Goal: Information Seeking & Learning: Learn about a topic

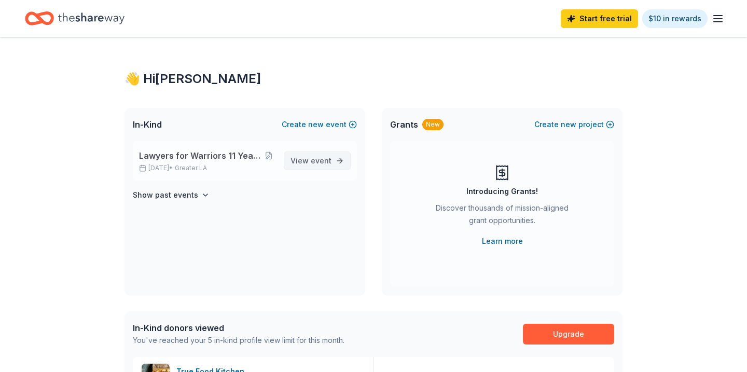
click at [310, 157] on span "View event" at bounding box center [310, 161] width 41 height 12
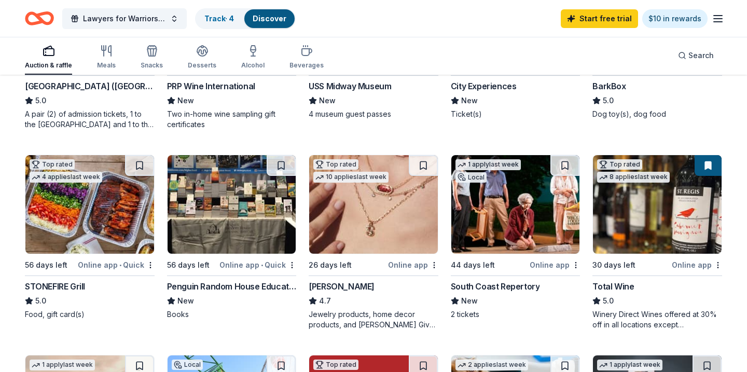
scroll to position [292, 0]
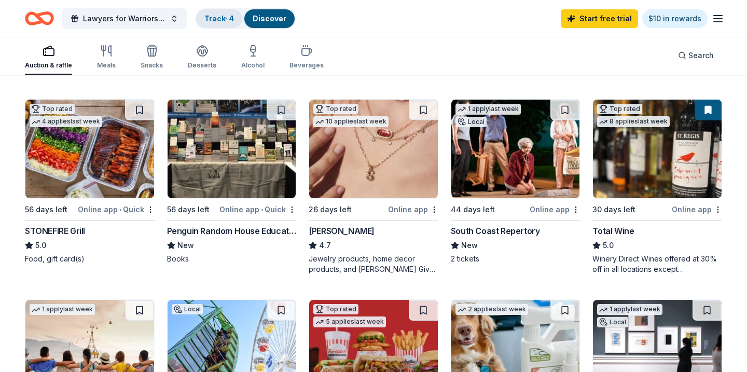
click at [237, 13] on div "Track · 4" at bounding box center [219, 18] width 46 height 19
click at [217, 18] on link "Track · 4" at bounding box center [219, 18] width 30 height 9
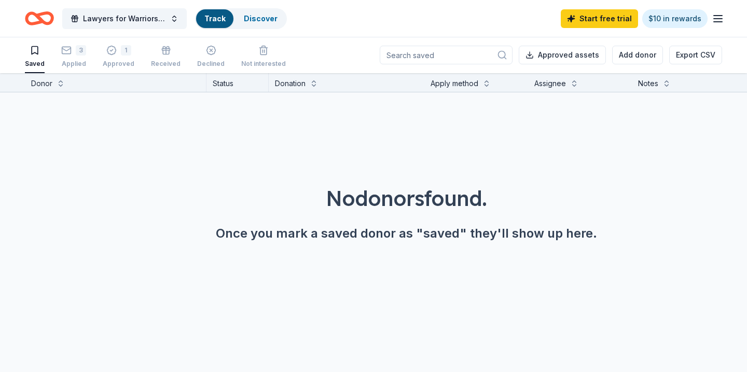
scroll to position [1, 0]
click at [111, 53] on icon "button" at bounding box center [111, 50] width 10 height 10
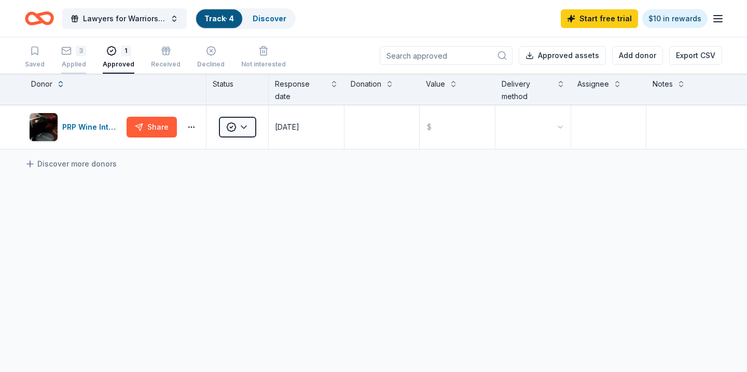
click at [71, 53] on div "3" at bounding box center [73, 51] width 25 height 10
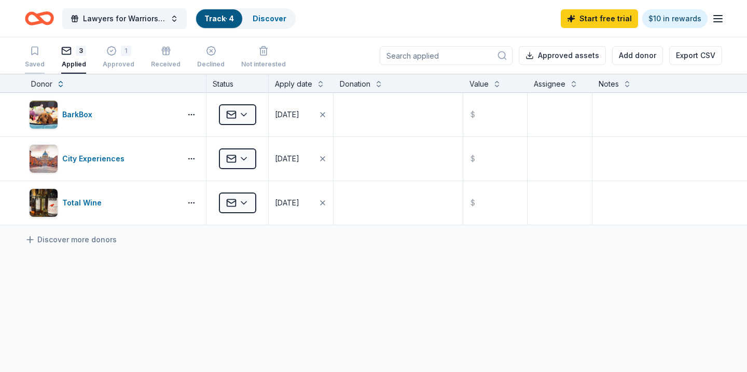
click at [33, 58] on div "Saved" at bounding box center [35, 57] width 20 height 23
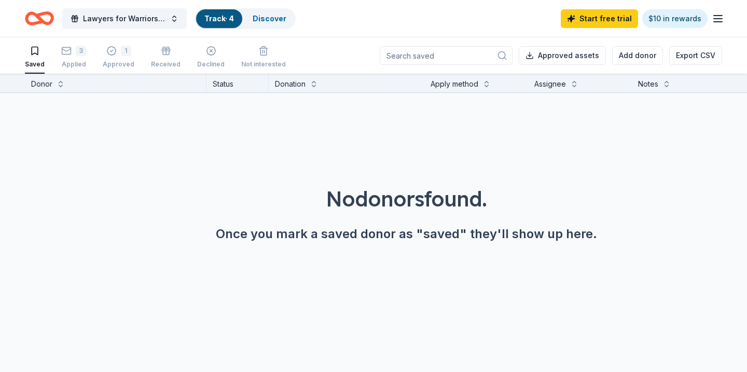
click at [219, 18] on link "Track · 4" at bounding box center [219, 18] width 30 height 9
click at [69, 56] on icon "button" at bounding box center [66, 51] width 10 height 10
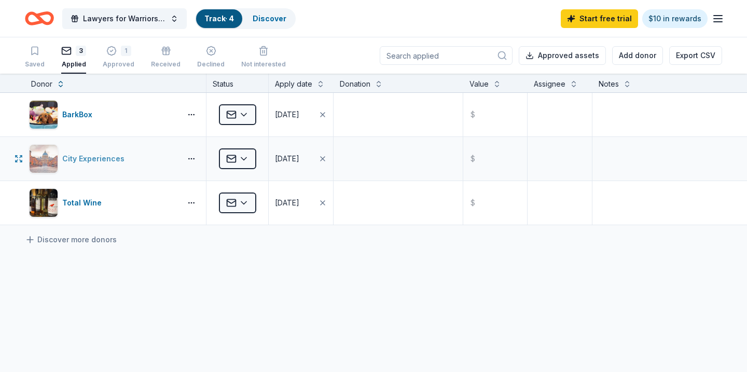
click at [64, 163] on div "City Experiences" at bounding box center [95, 159] width 66 height 12
click at [34, 16] on icon "Home" at bounding box center [39, 18] width 29 height 24
click at [258, 19] on link "Discover" at bounding box center [270, 18] width 34 height 9
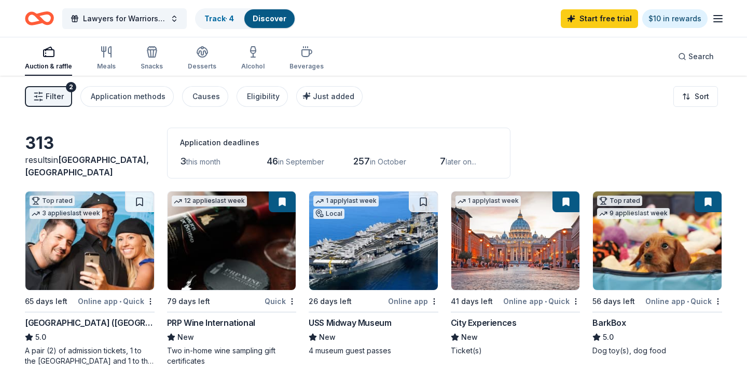
click at [719, 10] on div "Start free trial $10 in rewards" at bounding box center [642, 18] width 163 height 24
click at [719, 22] on line "button" at bounding box center [718, 22] width 8 height 0
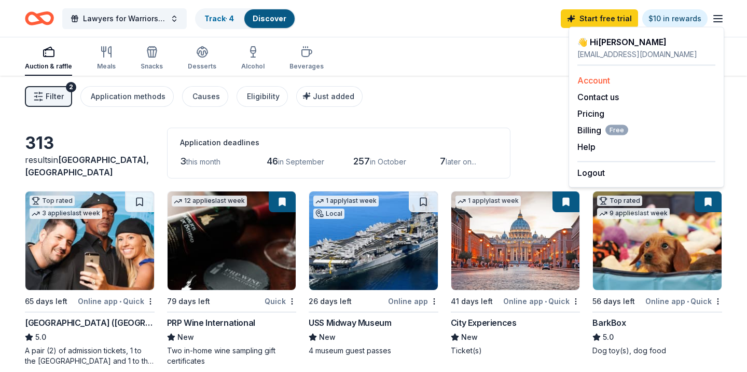
click at [601, 76] on link "Account" at bounding box center [593, 80] width 33 height 10
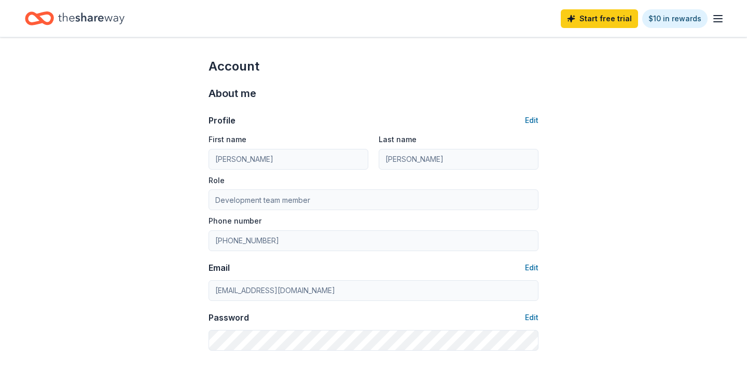
drag, startPoint x: 229, startPoint y: 26, endPoint x: 211, endPoint y: 26, distance: 18.2
click at [211, 26] on div "Start free trial $10 in rewards" at bounding box center [373, 18] width 697 height 24
click at [66, 18] on icon "Home" at bounding box center [91, 18] width 66 height 21
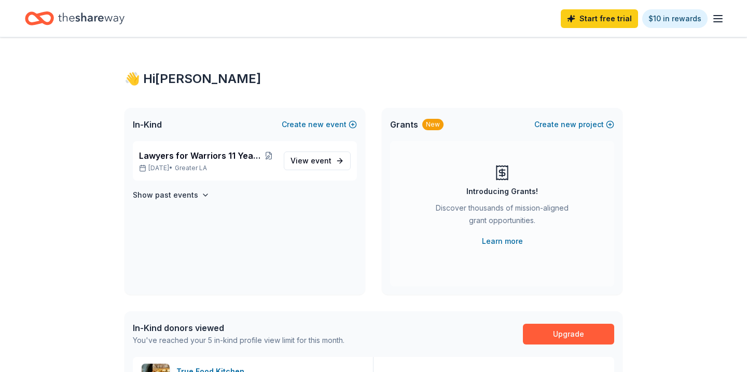
click at [716, 21] on icon "button" at bounding box center [718, 18] width 12 height 12
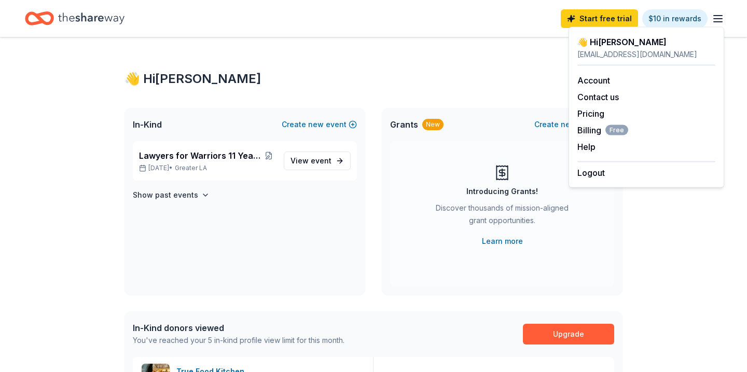
click at [593, 31] on div "👋 Hi Katie kbinkley@vetslegal.com Account Contact us Pricing Billing Free Help …" at bounding box center [647, 107] width 156 height 161
click at [596, 44] on div "👋 Hi Katie" at bounding box center [646, 42] width 138 height 12
click at [339, 74] on div "👋 Hi Katie" at bounding box center [373, 79] width 498 height 17
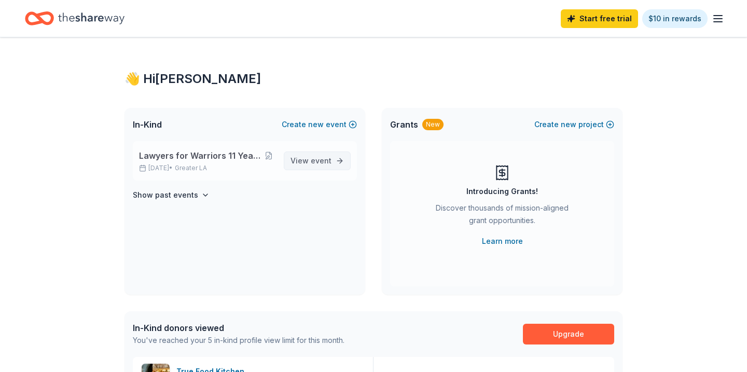
click at [303, 158] on span "View event" at bounding box center [310, 161] width 41 height 12
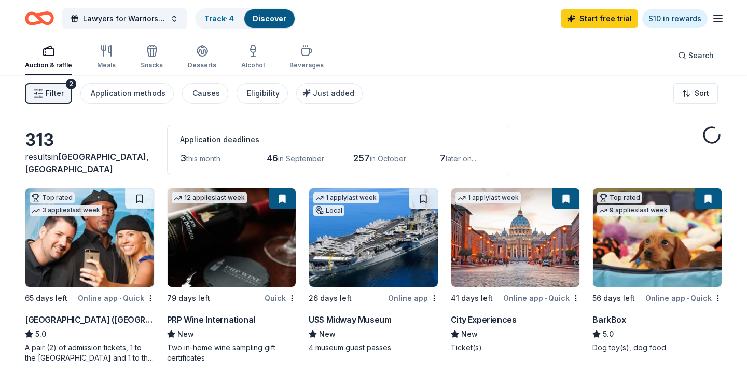
scroll to position [14, 0]
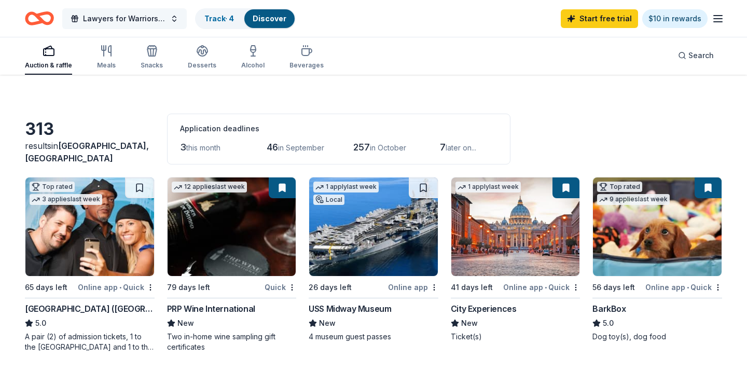
click at [159, 14] on span "Lawyers for Warriors 11 Year Anniversary Gala" at bounding box center [124, 18] width 83 height 12
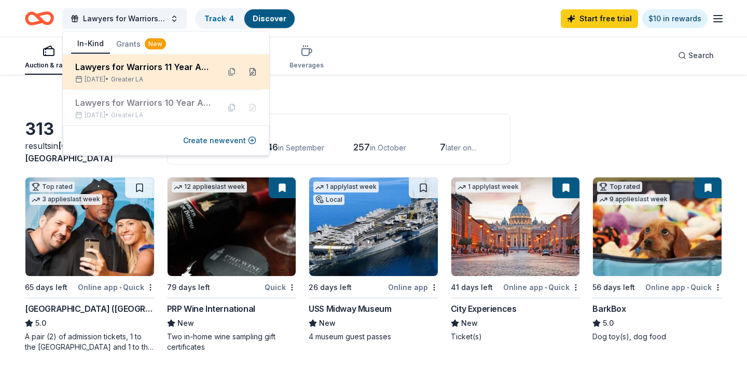
click at [254, 73] on button at bounding box center [252, 72] width 17 height 17
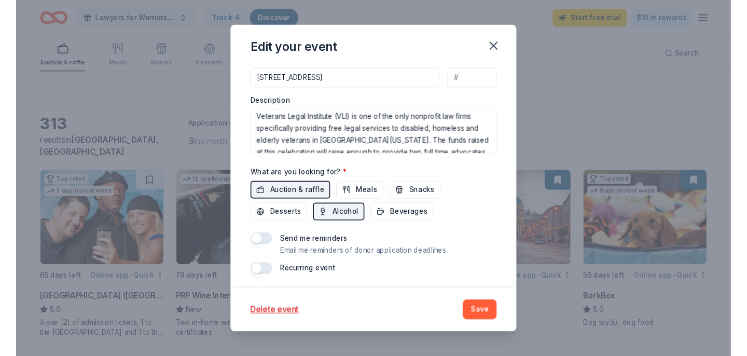
scroll to position [0, 0]
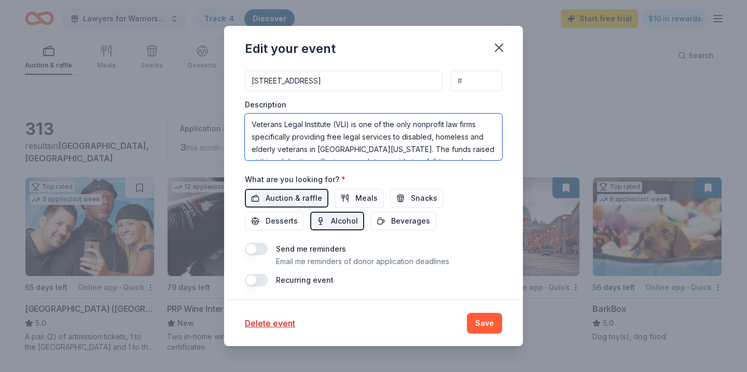
click at [290, 126] on textarea "Veterans Legal Institute (VLI) is one of the only nonprofit law firms specifica…" at bounding box center [373, 137] width 257 height 47
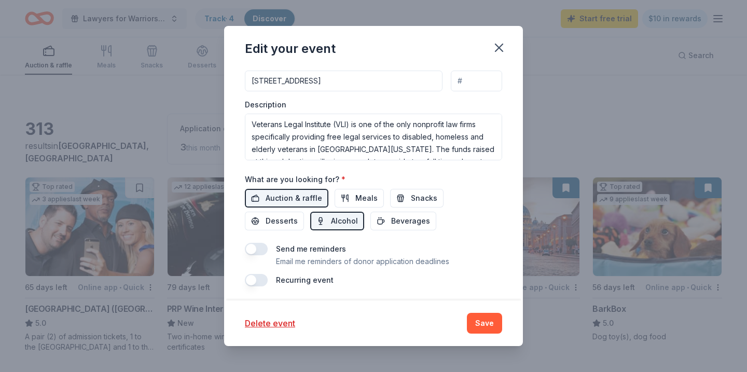
scroll to position [330, 0]
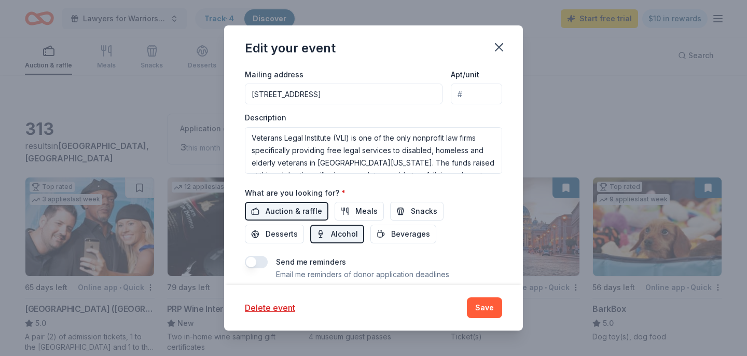
click at [293, 122] on div "Description Veterans Legal Institute (VLI) is one of the only nonprofit law fir…" at bounding box center [373, 143] width 257 height 61
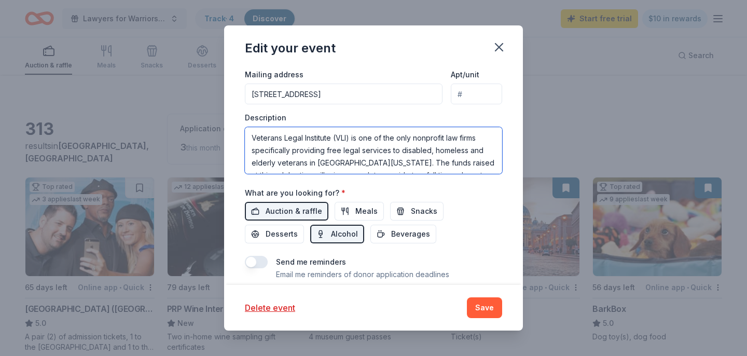
click at [297, 144] on textarea "Veterans Legal Institute (VLI) is one of the only nonprofit law firms specifica…" at bounding box center [373, 150] width 257 height 47
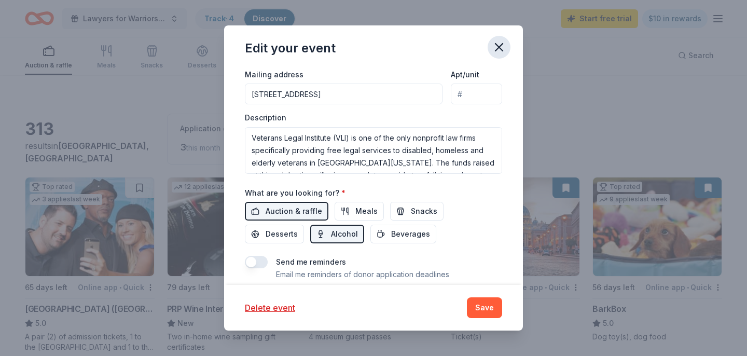
click at [503, 39] on button "button" at bounding box center [499, 47] width 23 height 23
